Goal: Task Accomplishment & Management: Manage account settings

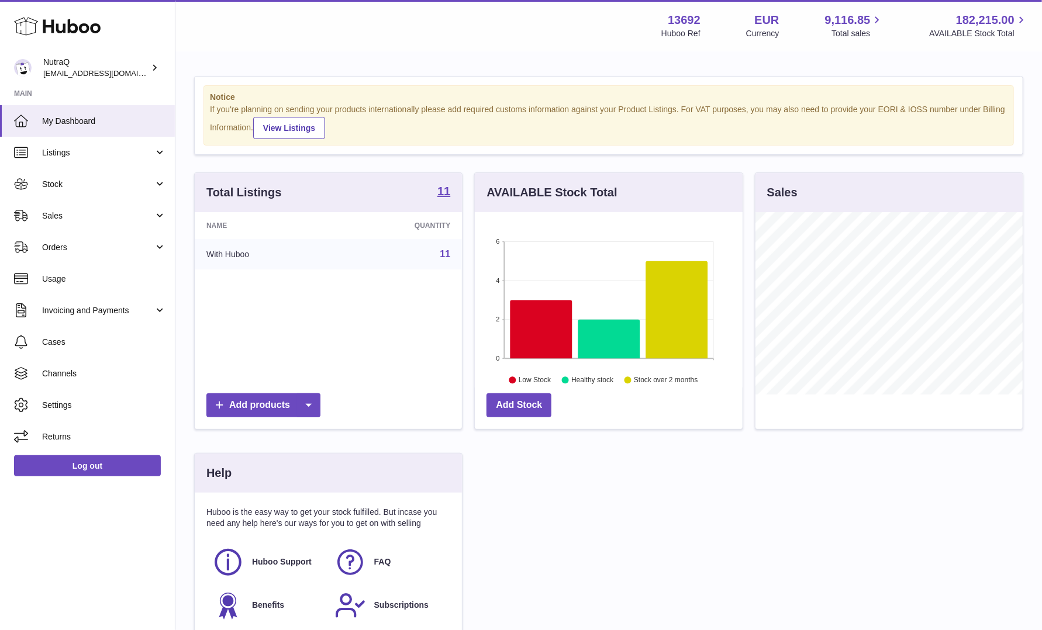
scroll to position [182, 268]
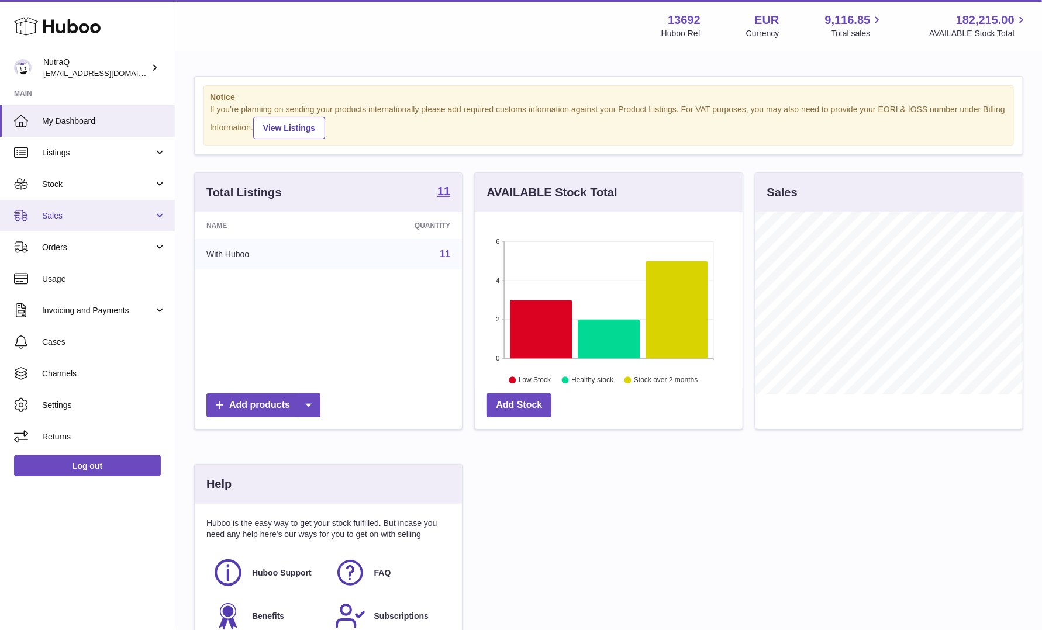
click at [161, 215] on link "Sales" at bounding box center [87, 216] width 175 height 32
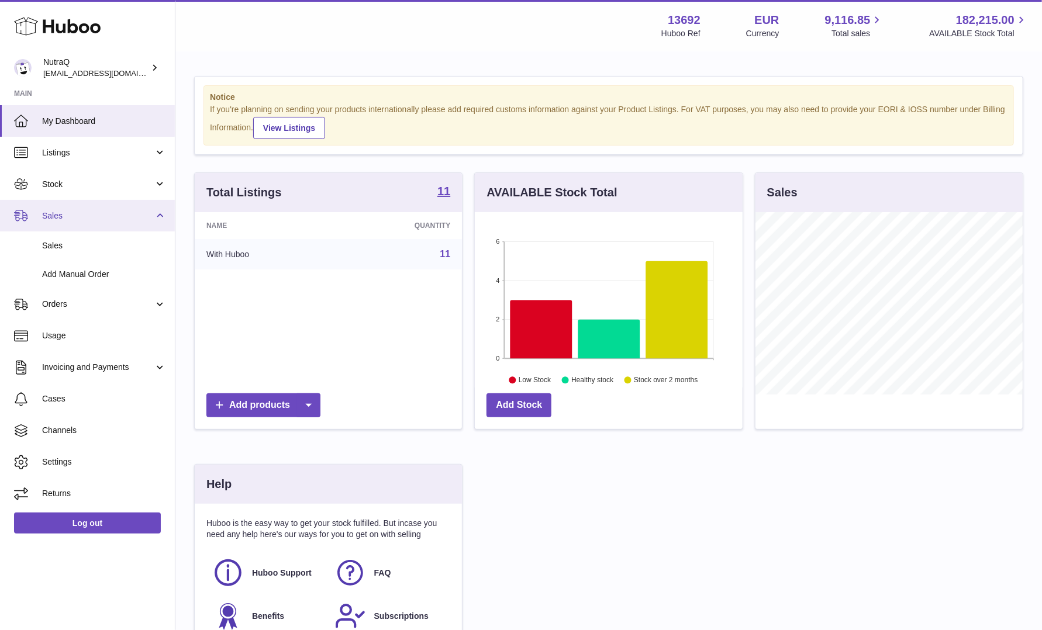
click at [161, 215] on link "Sales" at bounding box center [87, 216] width 175 height 32
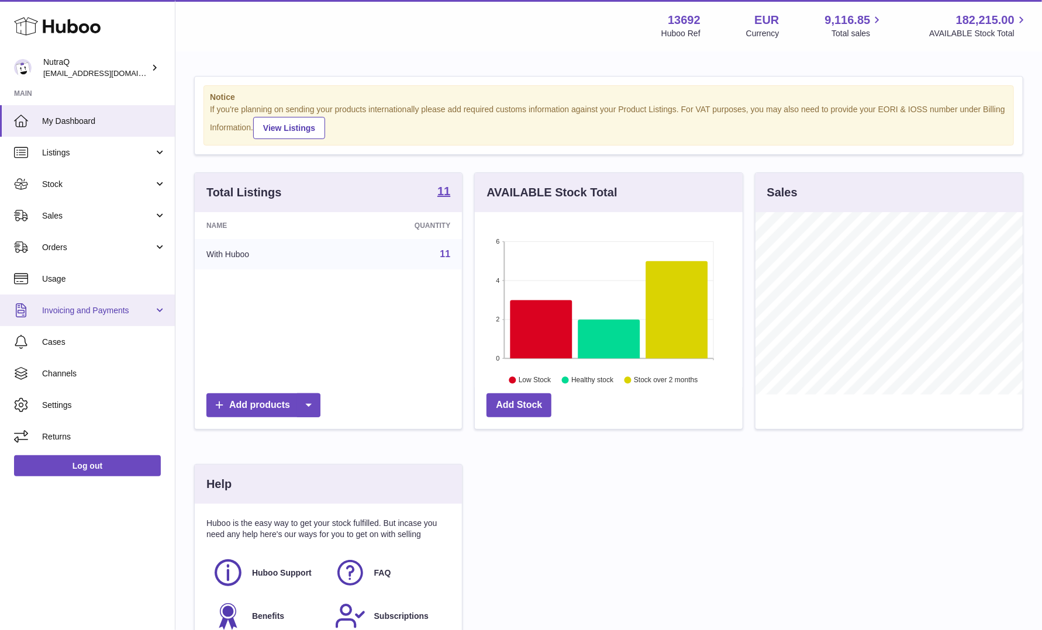
click at [163, 309] on link "Invoicing and Payments" at bounding box center [87, 311] width 175 height 32
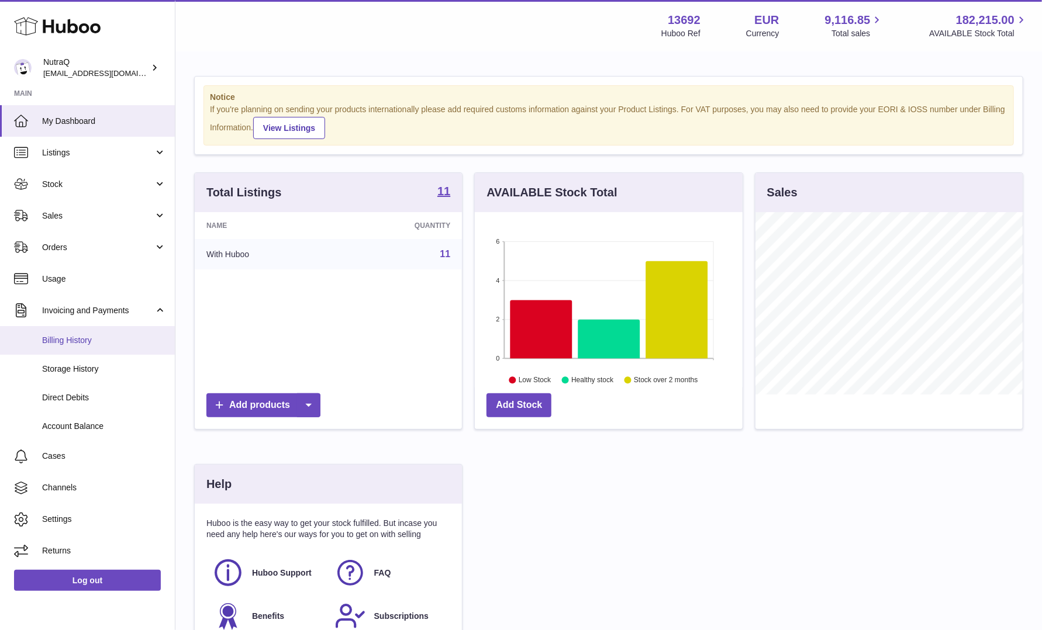
click at [65, 343] on span "Billing History" at bounding box center [104, 340] width 124 height 11
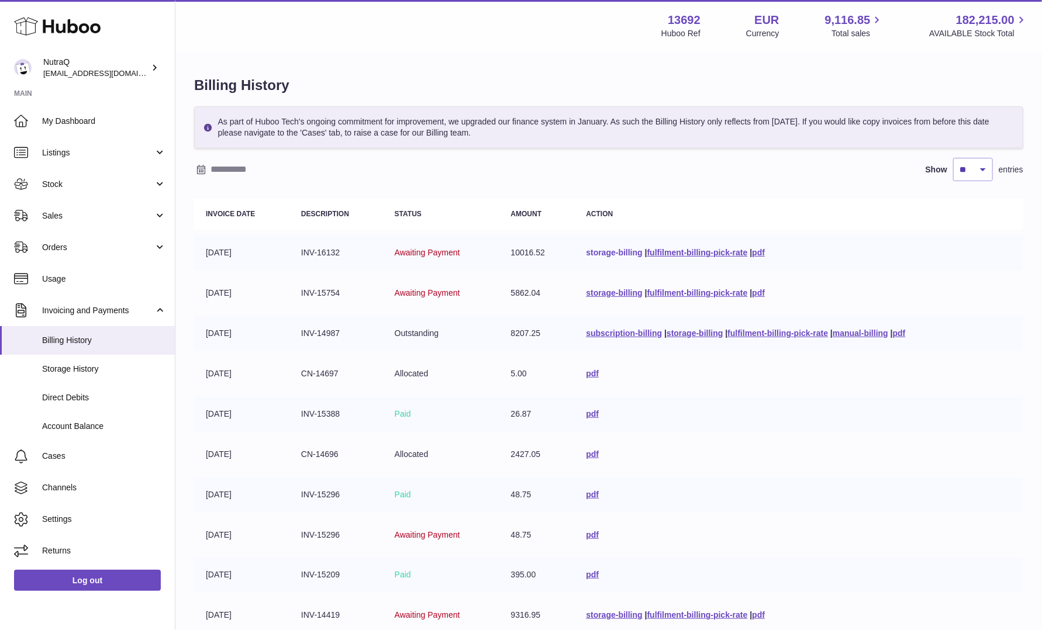
click at [611, 253] on link "storage-billing" at bounding box center [614, 252] width 56 height 9
click at [666, 251] on link "fulfilment-billing-pick-rate" at bounding box center [697, 252] width 101 height 9
